Goal: Information Seeking & Learning: Learn about a topic

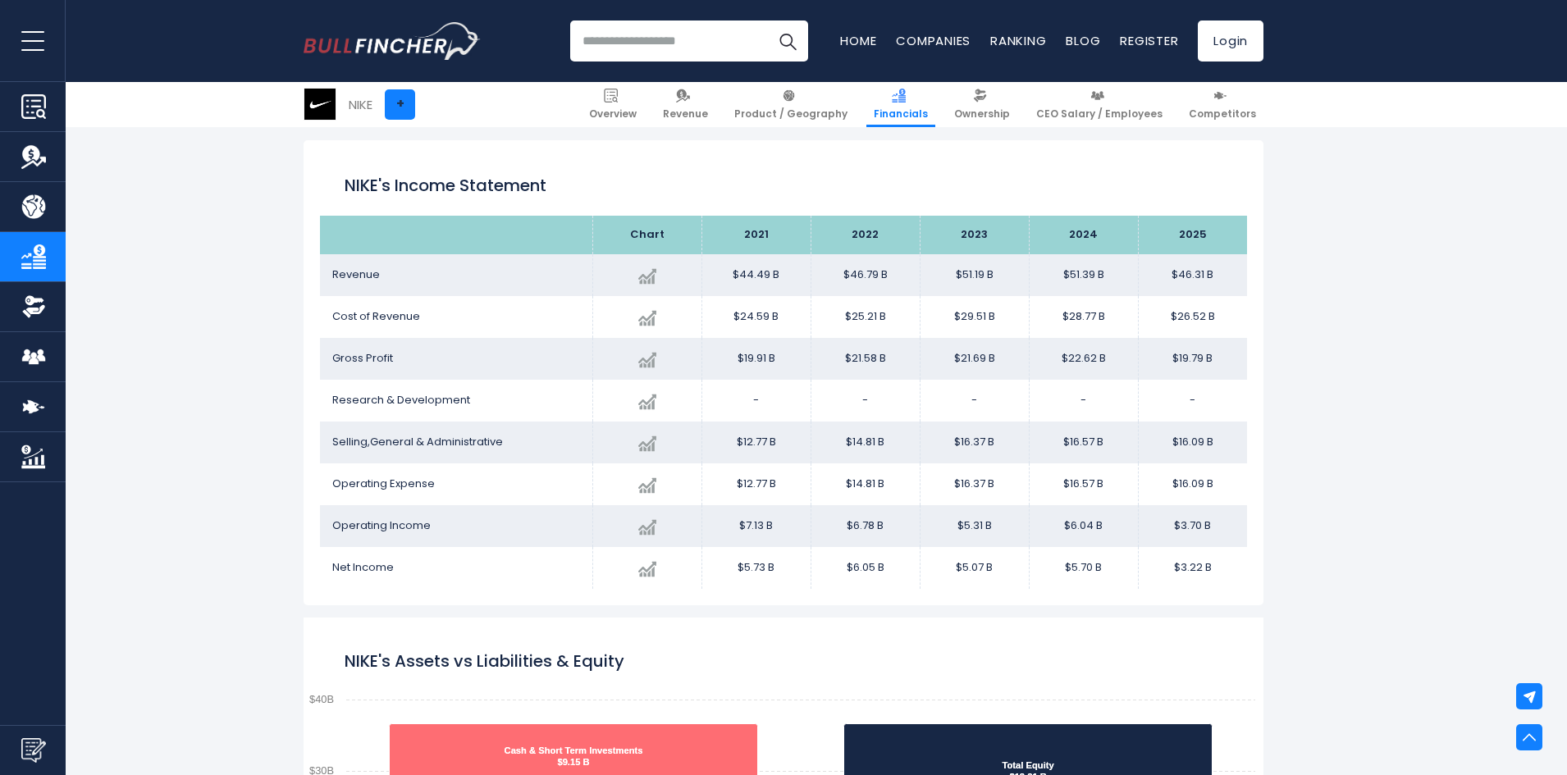
scroll to position [888, 0]
click at [407, 101] on link "+" at bounding box center [400, 104] width 30 height 30
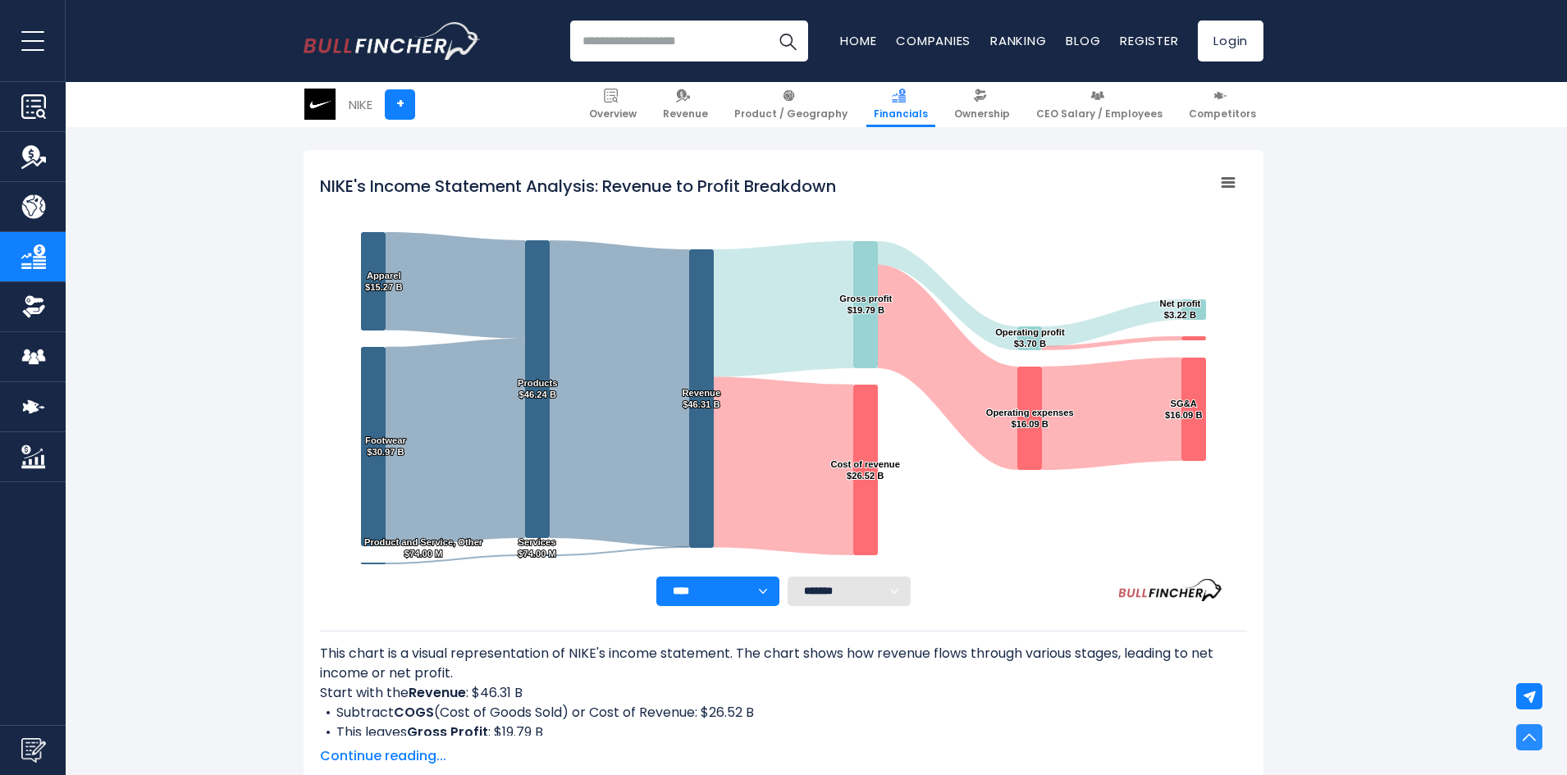
scroll to position [214, 0]
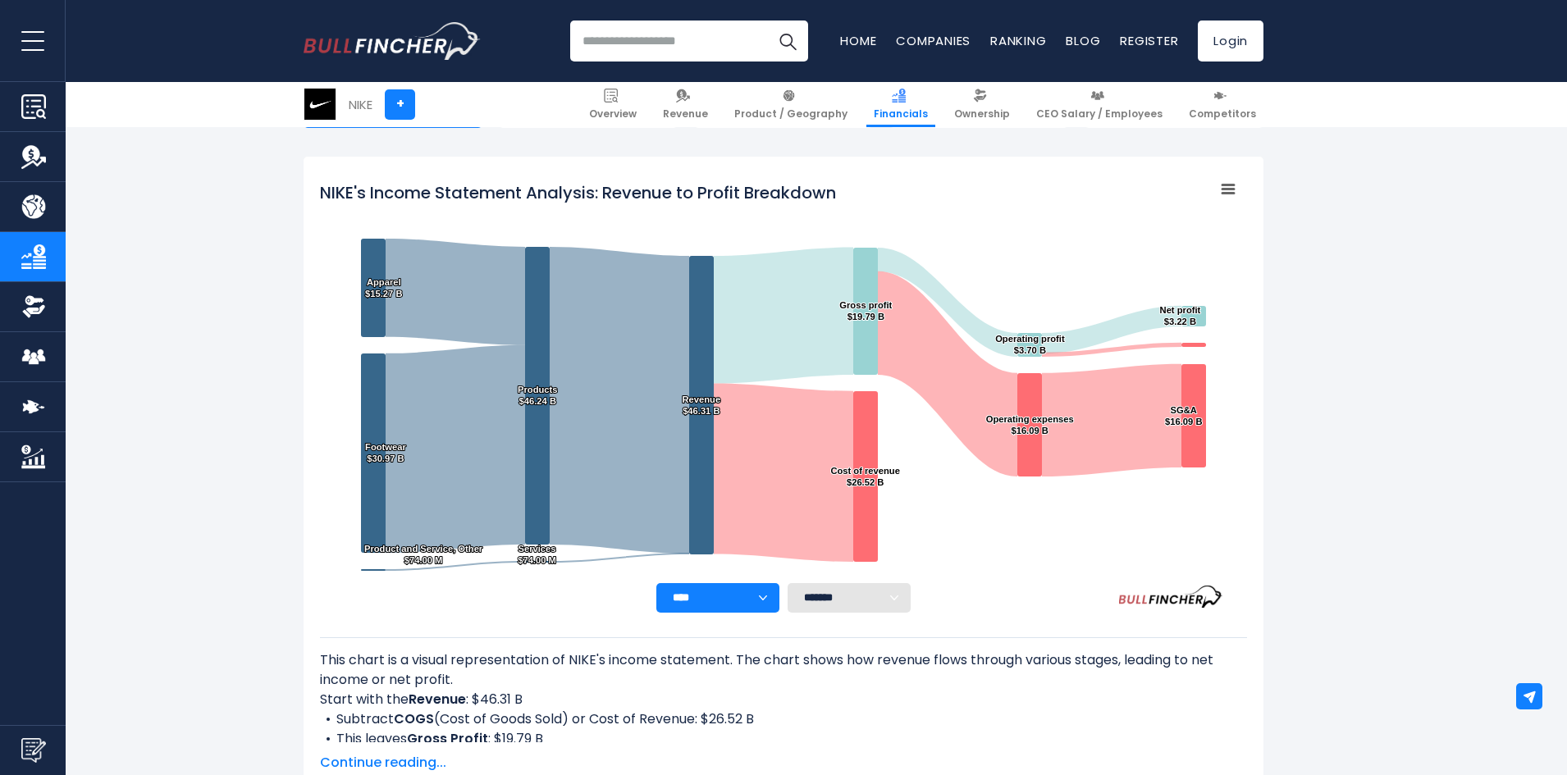
click at [621, 29] on input "search" at bounding box center [689, 41] width 238 height 41
type input "******"
click at [786, 43] on img "Search" at bounding box center [787, 40] width 21 height 21
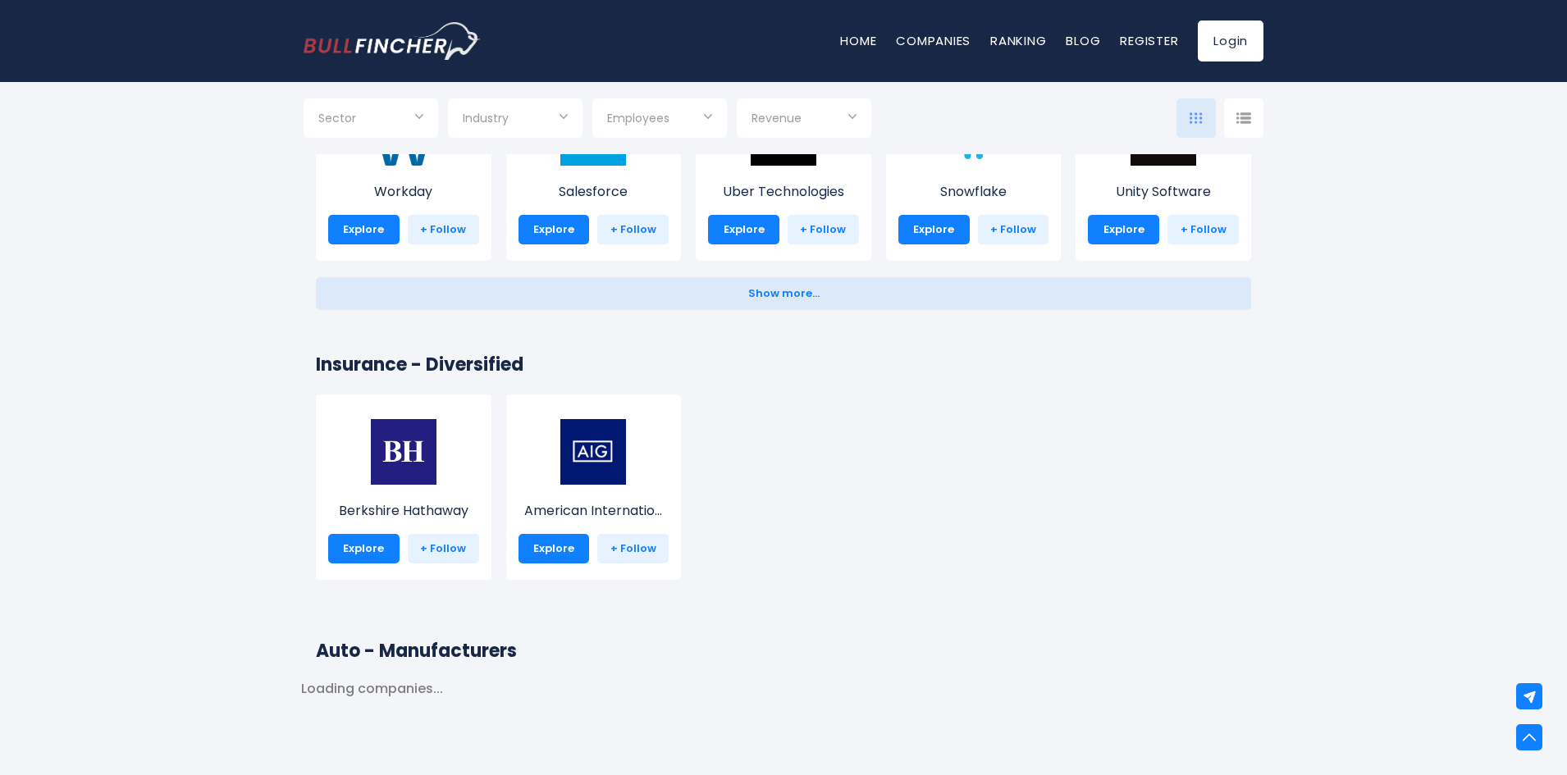
scroll to position [3363, 0]
